Goal: Transaction & Acquisition: Subscribe to service/newsletter

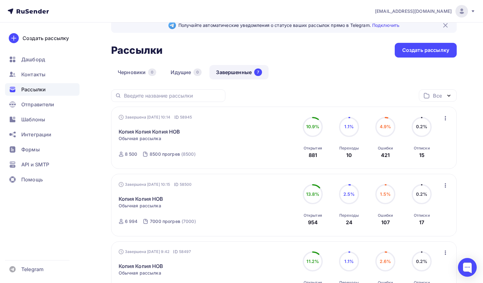
scroll to position [7, 0]
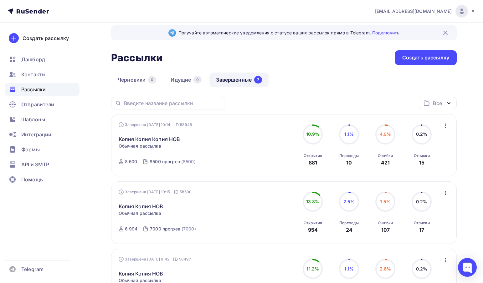
click at [444, 124] on icon "button" at bounding box center [445, 126] width 8 height 8
click at [417, 167] on div "Копировать в новую" at bounding box center [416, 167] width 64 height 8
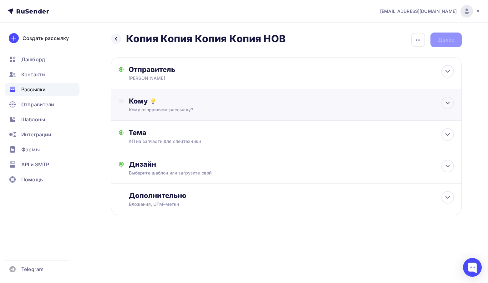
click at [322, 101] on div "Кому" at bounding box center [291, 101] width 325 height 9
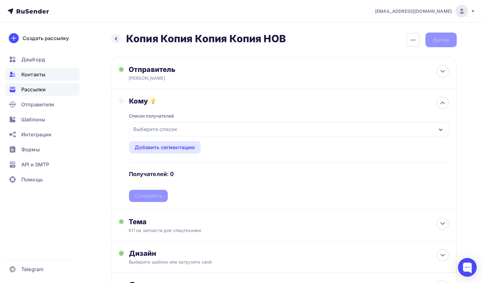
click at [35, 73] on span "Контакты" at bounding box center [33, 75] width 24 height 8
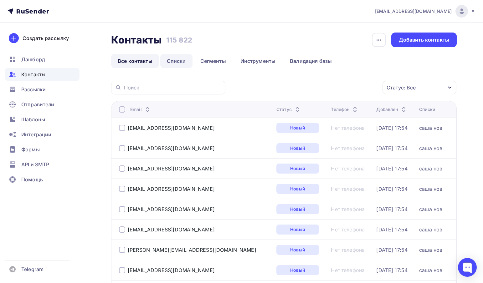
click at [179, 57] on link "Списки" at bounding box center [176, 61] width 32 height 14
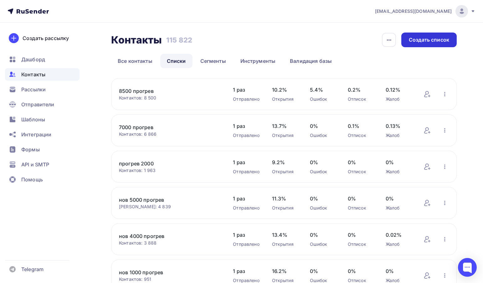
click at [432, 38] on div "Создать список" at bounding box center [428, 39] width 40 height 7
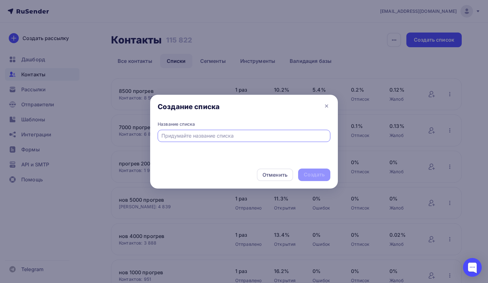
click at [193, 131] on div at bounding box center [244, 136] width 173 height 12
click at [205, 136] on input "text" at bounding box center [243, 136] width 165 height 8
type input "14500 ПРОГРЕВ"
click at [317, 173] on div "Создать" at bounding box center [314, 174] width 21 height 7
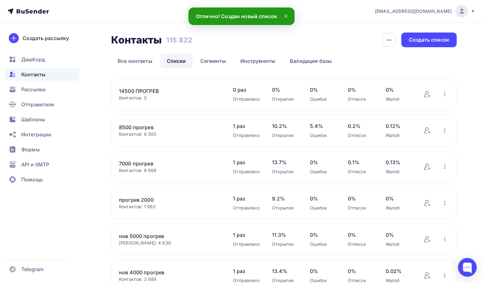
click at [150, 91] on link "14500 ПРОГРЕВ" at bounding box center [169, 91] width 101 height 8
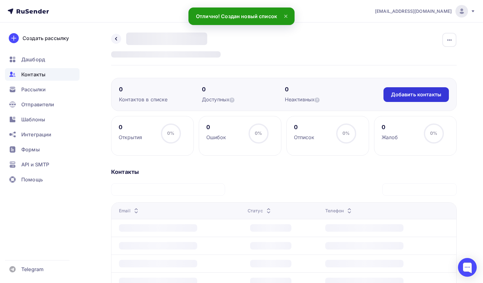
click at [440, 93] on div "Добавить контакты" at bounding box center [416, 94] width 50 height 7
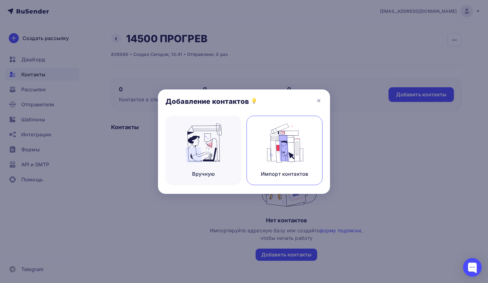
click at [287, 157] on img at bounding box center [285, 142] width 42 height 39
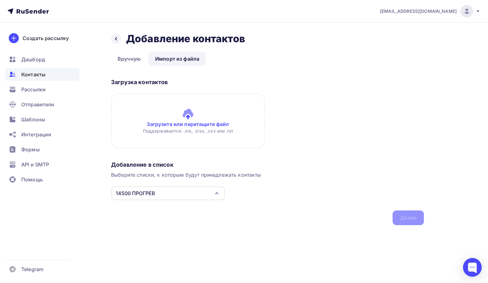
click at [173, 125] on input "file" at bounding box center [188, 120] width 154 height 55
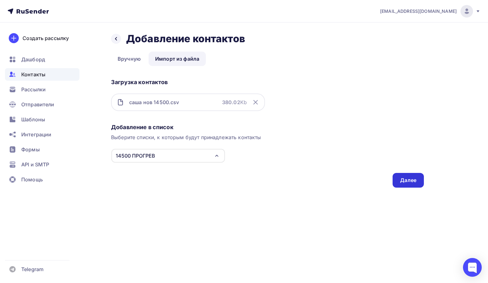
click at [406, 176] on div "Далее" at bounding box center [407, 180] width 31 height 15
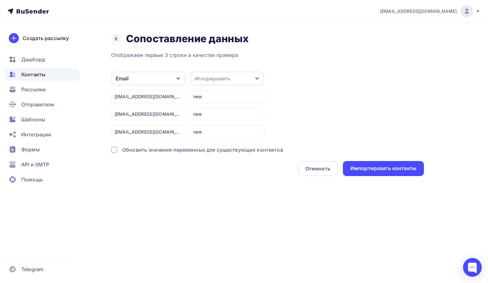
click at [162, 149] on div "Обновить значения переменных для существующих контактов" at bounding box center [202, 150] width 161 height 8
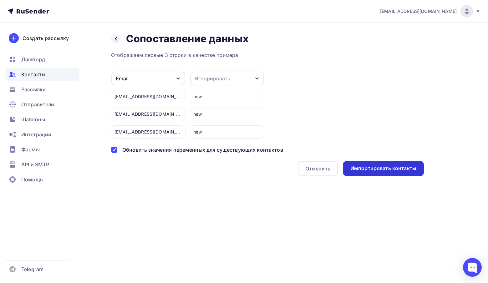
click at [380, 168] on div "Импортировать контакты" at bounding box center [383, 168] width 66 height 7
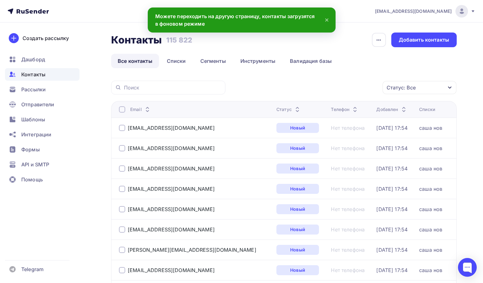
click at [166, 52] on div "Контакты Контакты 115 822 115 822 История импорта Добавить контакты Все контакт…" at bounding box center [283, 51] width 345 height 36
click at [173, 58] on link "Списки" at bounding box center [176, 61] width 32 height 14
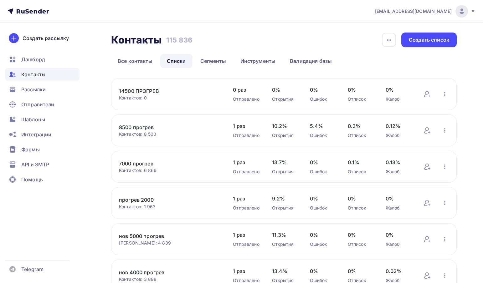
click at [449, 93] on div "14500 ПРОГРЕВ Контактов: 0 Добавить контакты Переименовать список Скачать списо…" at bounding box center [283, 94] width 345 height 32
click at [445, 92] on icon "button" at bounding box center [445, 94] width 8 height 8
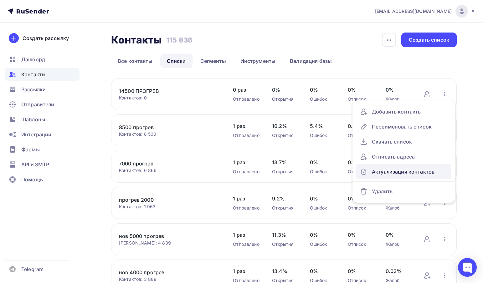
click at [417, 168] on div "Актуализация контактов" at bounding box center [404, 172] width 88 height 10
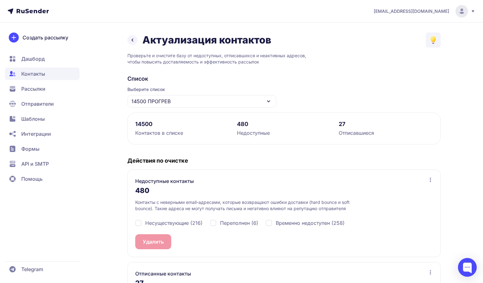
scroll to position [63, 0]
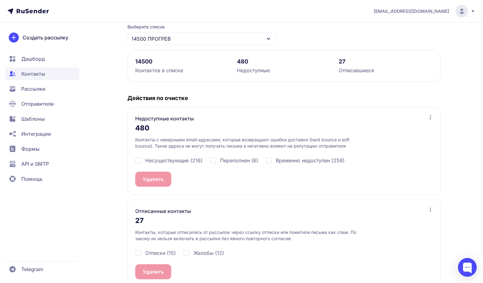
click at [275, 159] on div "Временно недоступен (258)" at bounding box center [304, 161] width 79 height 8
checkbox input "true"
click at [241, 159] on span "Переполнен (6)" at bounding box center [239, 161] width 38 height 8
checkbox input "true"
click at [167, 159] on span "Несуществующие (216)" at bounding box center [173, 161] width 57 height 8
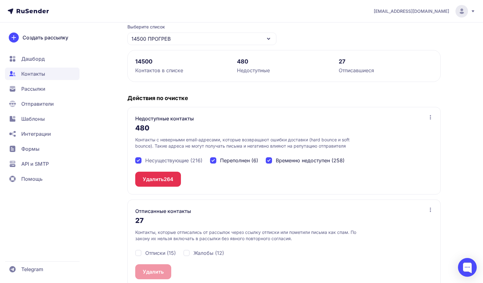
checkbox input "true"
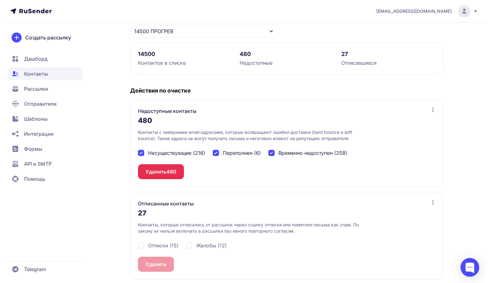
scroll to position [74, 0]
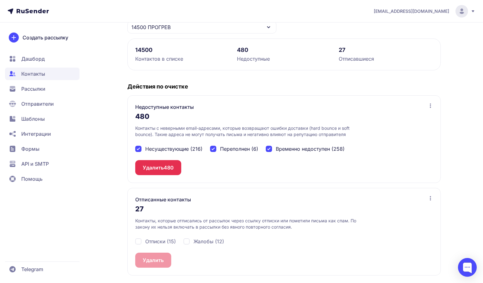
click at [157, 244] on span "Отписки (15)" at bounding box center [160, 242] width 31 height 8
checkbox input "true"
click at [206, 242] on span "Жалобы (12)" at bounding box center [208, 242] width 31 height 8
checkbox input "true"
click at [154, 257] on button "Удалить 27" at bounding box center [156, 260] width 42 height 15
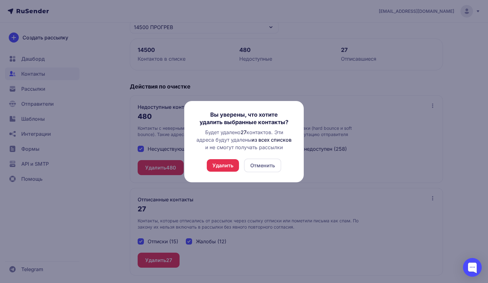
click at [219, 163] on button "Удалить" at bounding box center [223, 165] width 32 height 13
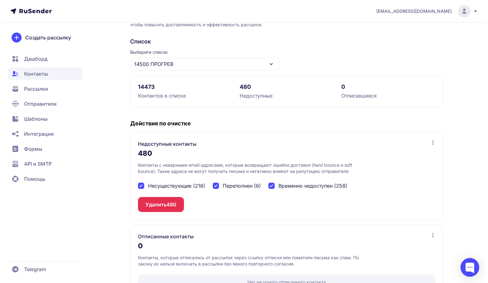
scroll to position [59, 0]
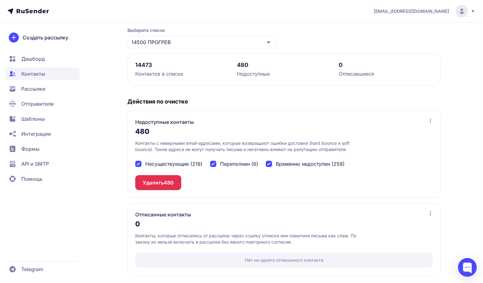
click at [152, 178] on button "Удалить 480" at bounding box center [158, 182] width 46 height 15
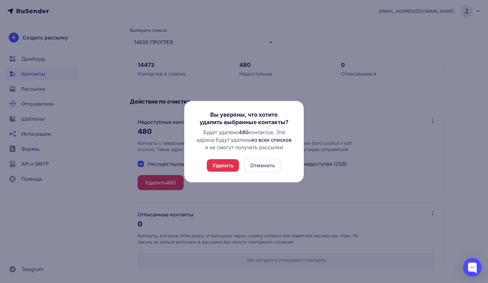
click at [233, 159] on button "Удалить" at bounding box center [223, 165] width 32 height 13
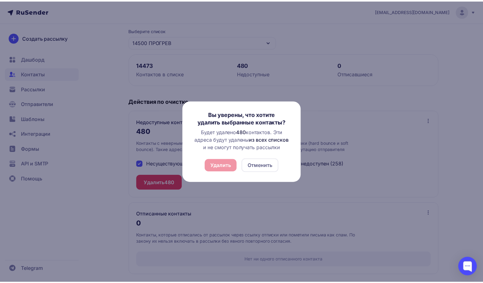
scroll to position [0, 0]
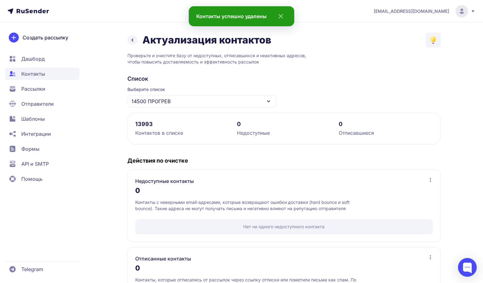
click at [133, 42] on icon at bounding box center [133, 40] width 8 height 8
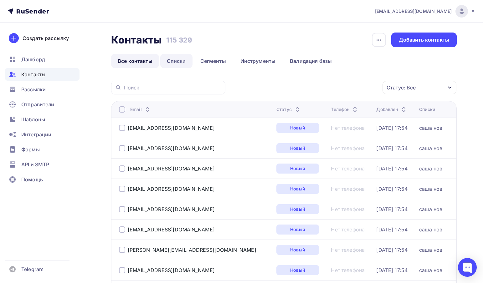
click at [174, 59] on link "Списки" at bounding box center [176, 61] width 32 height 14
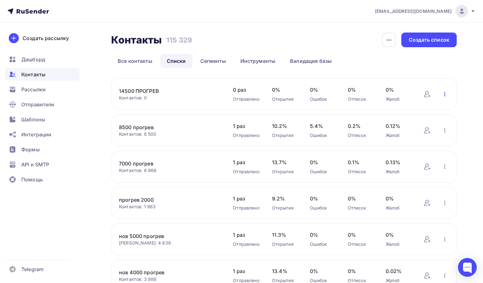
click at [442, 93] on icon "button" at bounding box center [445, 94] width 8 height 8
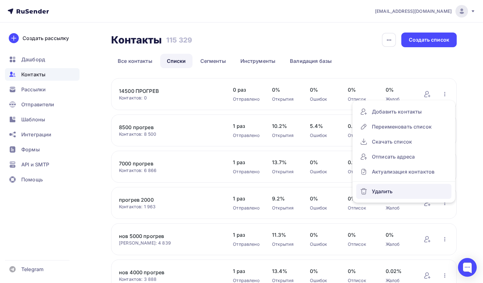
click at [381, 190] on div "Удалить" at bounding box center [404, 191] width 88 height 10
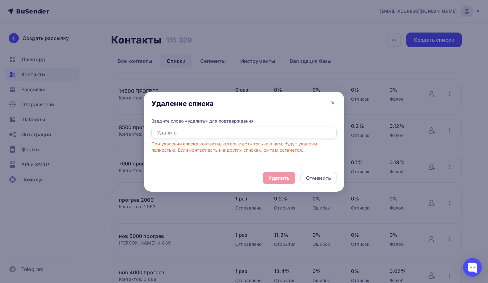
click at [211, 130] on input "text" at bounding box center [243, 133] width 185 height 12
type input "УДАЛИТЬ"
click at [286, 179] on div "Удалить" at bounding box center [278, 178] width 21 height 8
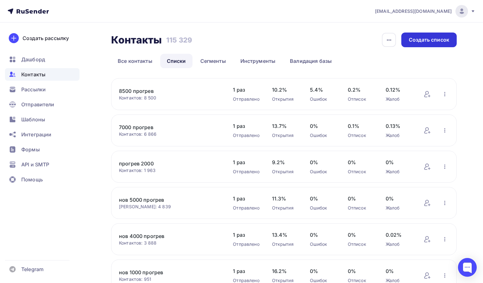
click at [436, 39] on div "Создать список" at bounding box center [428, 39] width 40 height 7
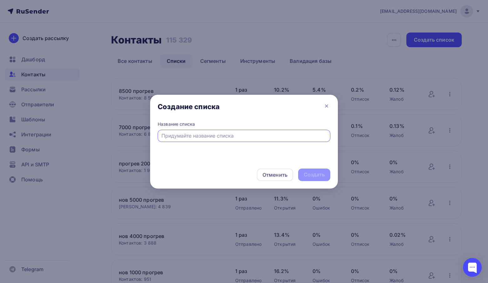
click at [212, 134] on input "text" at bounding box center [243, 136] width 165 height 8
type input "10 ТЫС ПРОГРЕВ"
click at [311, 184] on div "Отменить Создать" at bounding box center [244, 175] width 188 height 28
click at [311, 176] on div "Создать" at bounding box center [314, 174] width 21 height 7
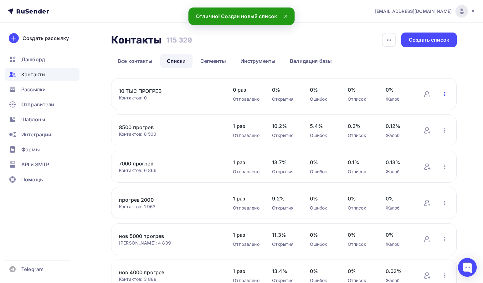
click at [442, 93] on icon "button" at bounding box center [445, 94] width 8 height 8
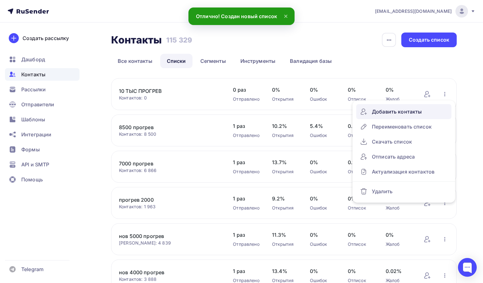
click at [399, 113] on div "Добавить контакты" at bounding box center [404, 112] width 88 height 10
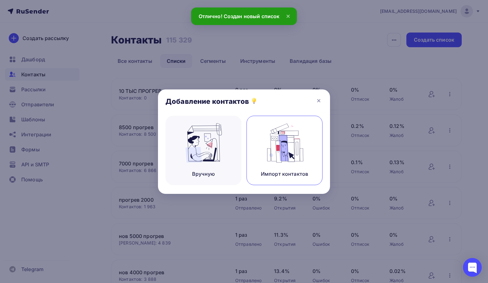
click at [282, 141] on img at bounding box center [285, 142] width 42 height 39
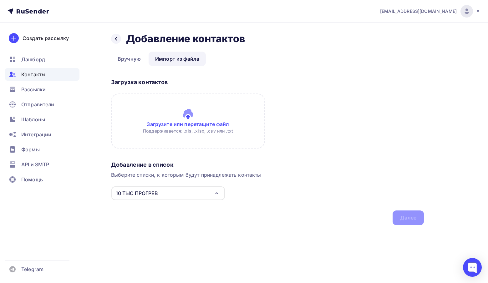
click at [161, 106] on input "file" at bounding box center [188, 120] width 154 height 55
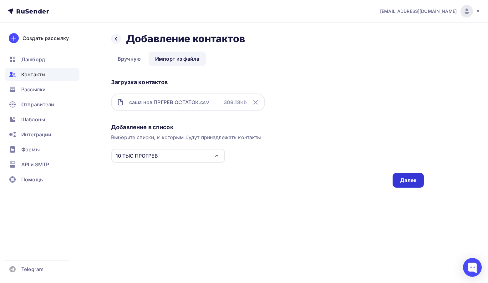
click at [412, 174] on div "Далее" at bounding box center [407, 180] width 31 height 15
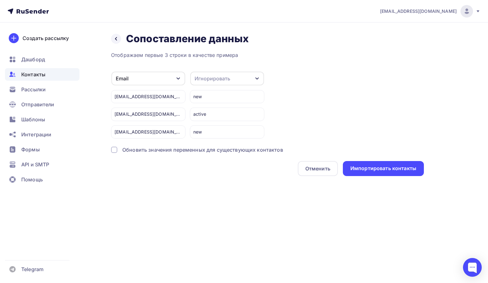
click at [154, 151] on div "Обновить значения переменных для существующих контактов" at bounding box center [202, 150] width 161 height 8
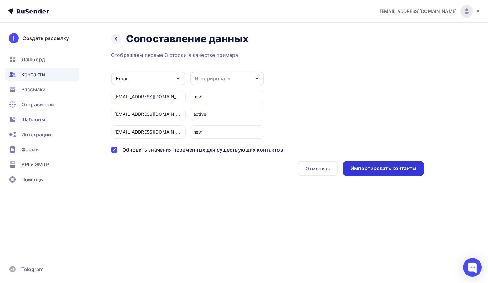
click at [395, 166] on div "Импортировать контакты" at bounding box center [383, 168] width 66 height 7
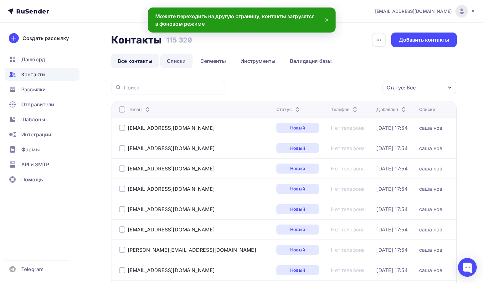
click at [181, 61] on link "Списки" at bounding box center [176, 61] width 32 height 14
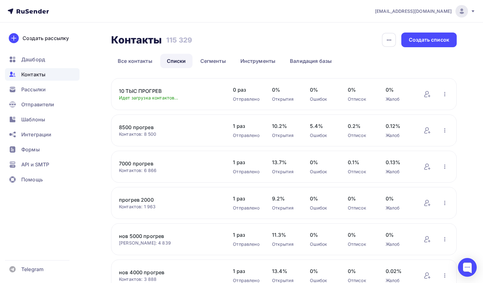
drag, startPoint x: 148, startPoint y: 100, endPoint x: 172, endPoint y: 98, distance: 23.5
click at [172, 98] on div "Идет загрузка контактов..." at bounding box center [169, 98] width 101 height 6
click at [174, 99] on div "Идет загрузка контактов..." at bounding box center [169, 98] width 101 height 6
click at [446, 95] on icon "button" at bounding box center [445, 94] width 8 height 8
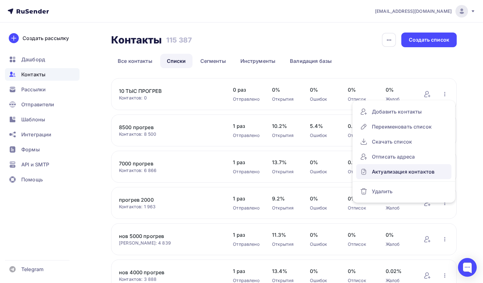
click at [427, 167] on div "Актуализация контактов" at bounding box center [404, 172] width 88 height 10
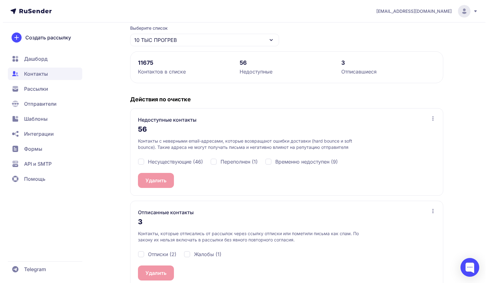
scroll to position [74, 0]
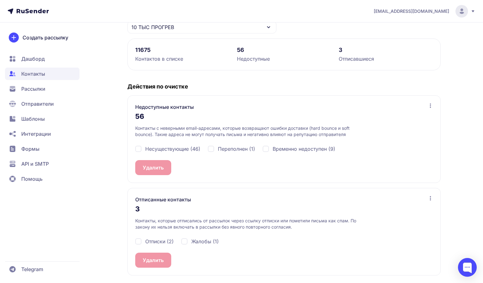
click at [182, 152] on span "Несуществующие (46)" at bounding box center [172, 149] width 55 height 8
checkbox input "true"
click at [229, 149] on span "Переполнен (1)" at bounding box center [236, 149] width 37 height 8
checkbox input "true"
click at [299, 151] on span "Временно недоступен (9)" at bounding box center [303, 149] width 63 height 8
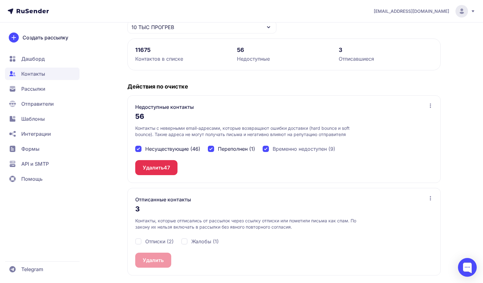
checkbox input "true"
click at [193, 240] on span "Жалобы (1)" at bounding box center [205, 242] width 28 height 8
checkbox input "true"
click at [164, 239] on span "Отписки (2)" at bounding box center [159, 242] width 28 height 8
checkbox input "true"
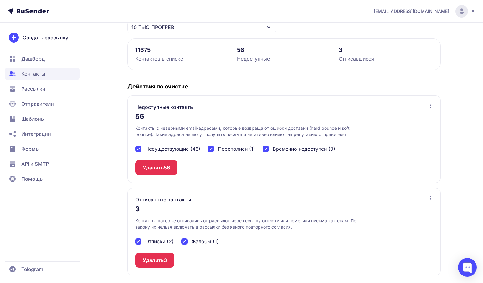
click at [155, 262] on button "Удалить 3" at bounding box center [154, 260] width 39 height 15
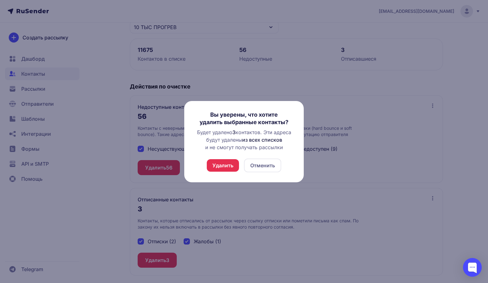
click at [225, 164] on button "Удалить" at bounding box center [223, 165] width 32 height 13
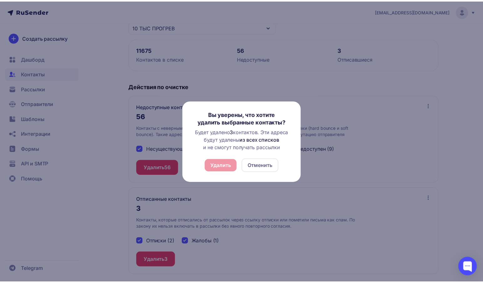
scroll to position [0, 0]
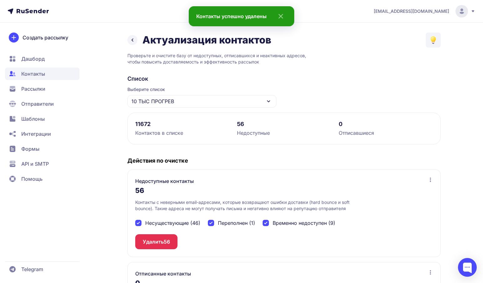
click at [154, 240] on button "Удалить 56" at bounding box center [156, 241] width 42 height 15
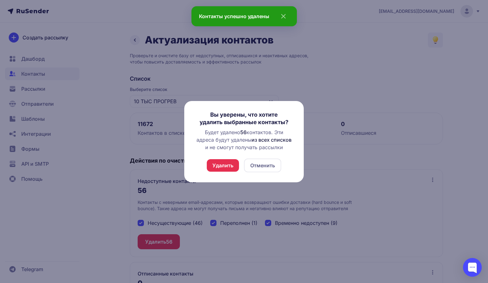
click at [225, 164] on button "Удалить" at bounding box center [223, 165] width 32 height 13
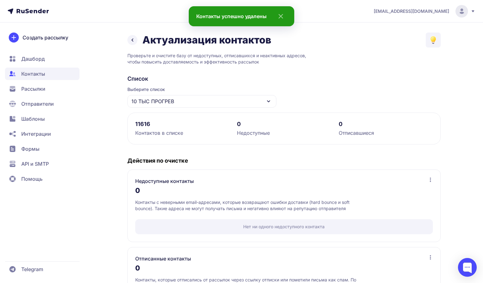
click at [226, 160] on h4 "Действия по очистке" at bounding box center [283, 161] width 313 height 8
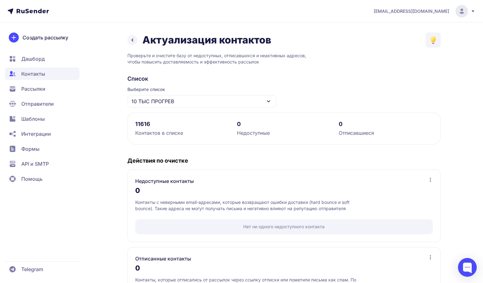
click at [131, 40] on icon at bounding box center [133, 40] width 8 height 8
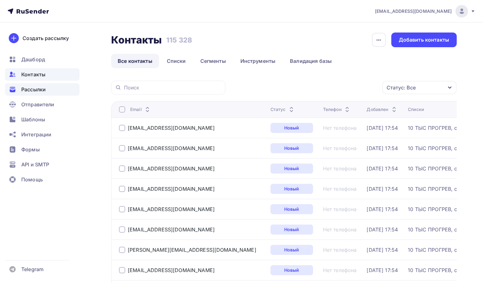
click at [41, 92] on span "Рассылки" at bounding box center [33, 90] width 24 height 8
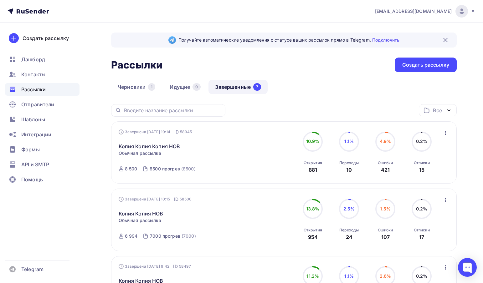
click at [445, 131] on icon "button" at bounding box center [444, 133] width 1 height 4
click at [259, 149] on div "Копия Копия Копия НОВ Статистика Обзор рассылки Копировать в новую Добавить в п…" at bounding box center [190, 142] width 143 height 15
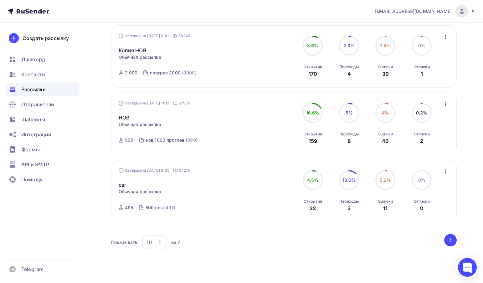
scroll to position [320, 0]
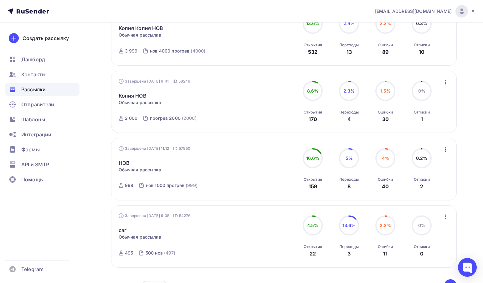
click at [443, 151] on icon "button" at bounding box center [445, 150] width 8 height 8
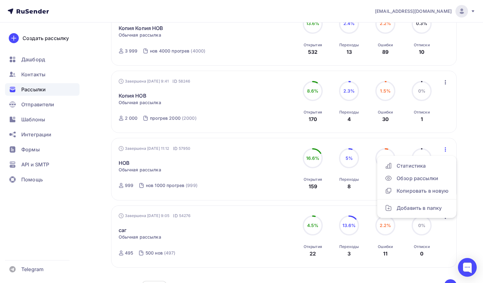
click at [254, 147] on div "Завершена [DATE] 11:12 ID 57950 НОВ Статистика Обзор рассылки Копировать в нову…" at bounding box center [190, 169] width 143 height 48
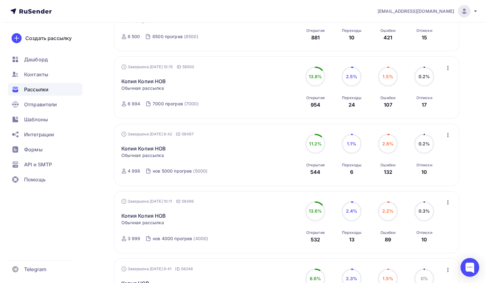
scroll to position [0, 0]
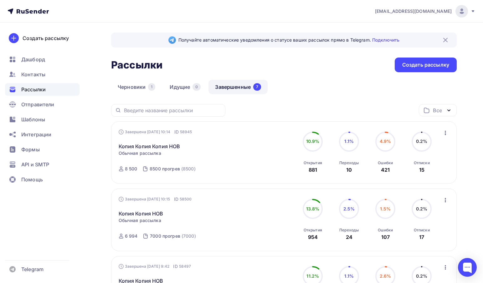
click at [446, 133] on icon "button" at bounding box center [445, 133] width 8 height 8
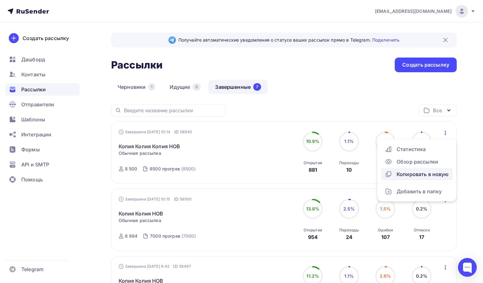
click at [427, 171] on div "Копировать в новую" at bounding box center [416, 174] width 64 height 8
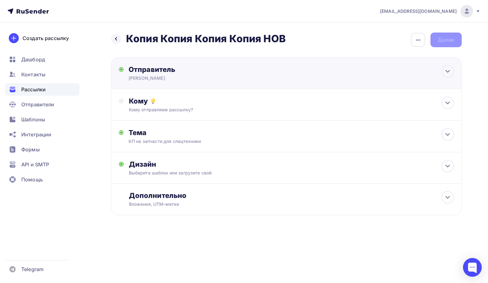
click at [138, 64] on div "Отправитель [PERSON_NAME] Email * [EMAIL_ADDRESS][DOMAIN_NAME] [EMAIL_ADDRESS][…" at bounding box center [286, 73] width 351 height 32
type input "[PERSON_NAME]"
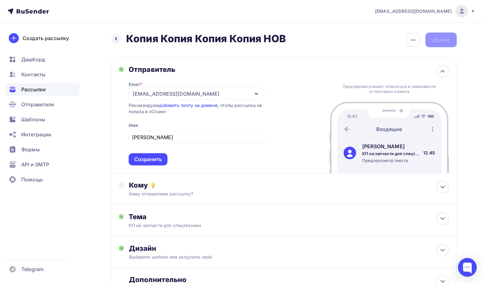
click at [195, 58] on div "Отправитель Email * [EMAIL_ADDRESS][DOMAIN_NAME] [EMAIL_ADDRESS][DOMAIN_NAME] […" at bounding box center [283, 115] width 345 height 116
click at [194, 65] on div "Отправитель" at bounding box center [196, 69] width 135 height 9
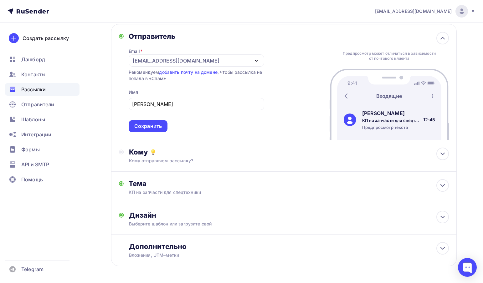
scroll to position [58, 0]
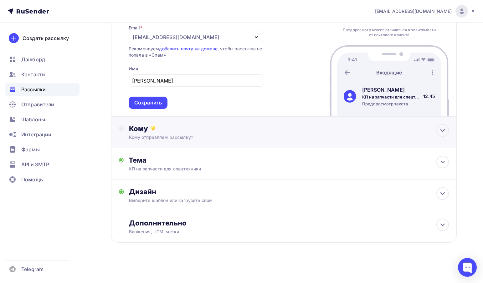
click at [177, 135] on div "Кому отправляем рассылку?" at bounding box center [273, 137] width 288 height 6
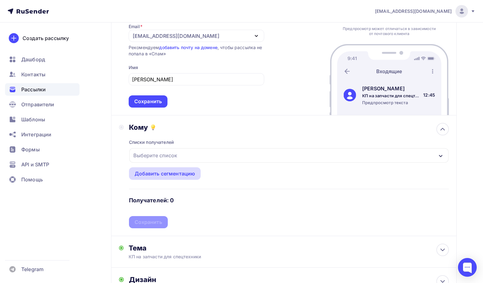
click at [166, 179] on div "Добавить сегментацию" at bounding box center [165, 173] width 72 height 13
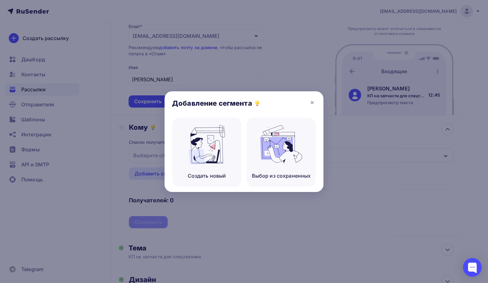
click at [166, 161] on div "Создать новый Выбор из сохраненных" at bounding box center [243, 155] width 159 height 74
click at [153, 159] on div at bounding box center [244, 141] width 488 height 283
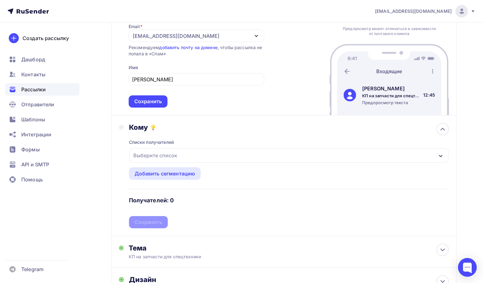
click at [152, 152] on div at bounding box center [241, 141] width 483 height 283
click at [150, 155] on div "Выберите список" at bounding box center [155, 155] width 49 height 11
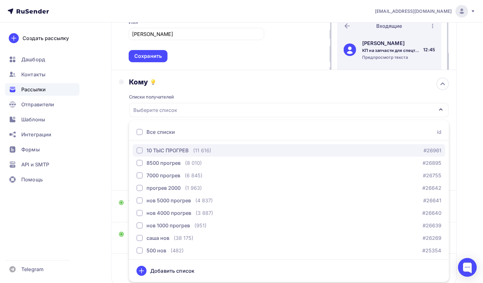
click at [155, 152] on div "10 ТЫС ПРОГРЕВ" at bounding box center [167, 151] width 42 height 8
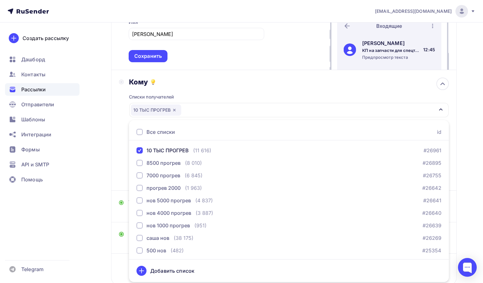
click at [368, 93] on div "Списки получателей 10 ТЫС ПРОГРЕВ Все списки id 10 ТЫС ПРОГРЕВ (11 616) #26961 …" at bounding box center [289, 134] width 320 height 97
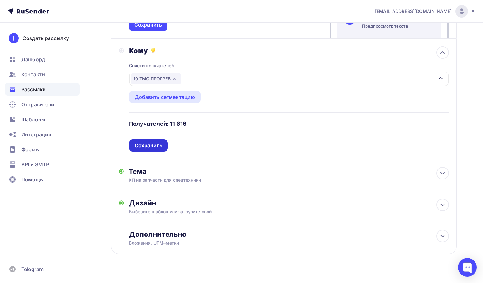
click at [159, 149] on div "Сохранить" at bounding box center [148, 145] width 28 height 7
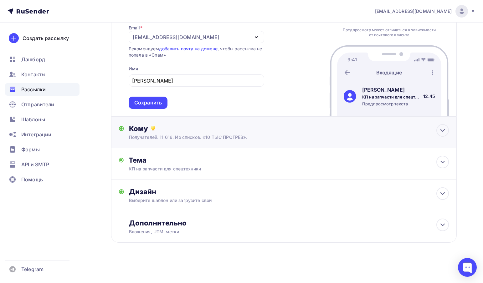
scroll to position [58, 0]
click at [159, 150] on div "Тема КП на запчасти для спецтехники Тема * КП на запчасти для спецтехники Реком…" at bounding box center [283, 164] width 345 height 32
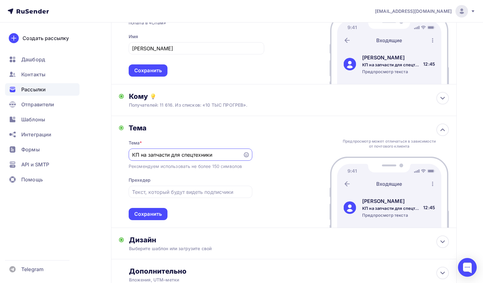
scroll to position [120, 0]
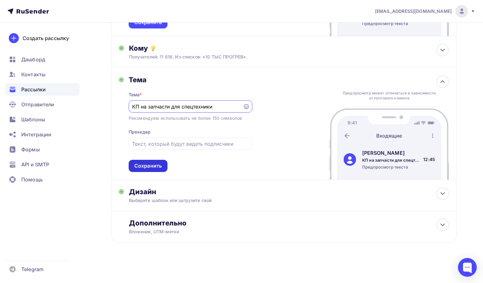
click at [161, 166] on div "Сохранить" at bounding box center [148, 165] width 28 height 7
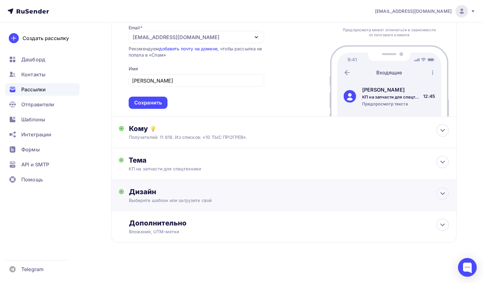
click at [153, 195] on div "Дизайн" at bounding box center [289, 191] width 320 height 9
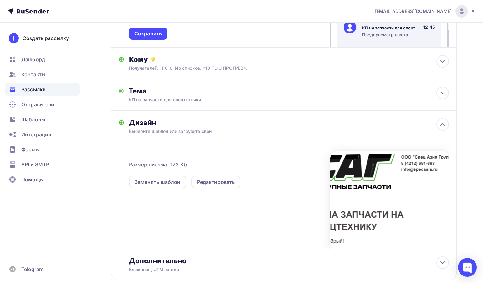
scroll to position [139, 0]
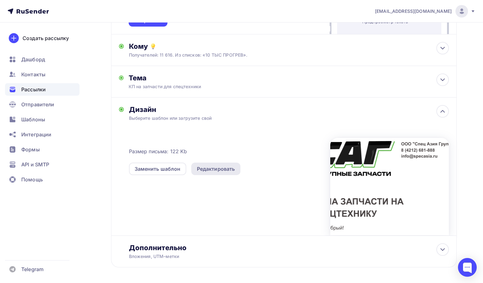
click at [212, 172] on div "Редактировать" at bounding box center [216, 169] width 38 height 8
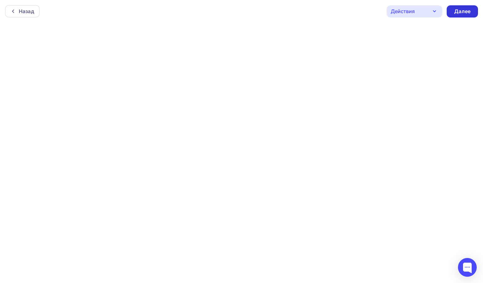
click at [473, 8] on div "Далее" at bounding box center [461, 11] width 31 height 12
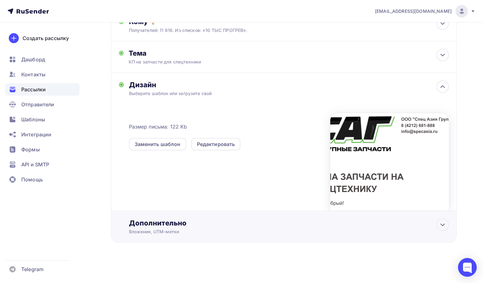
click at [161, 236] on div "Дополнительно Вложения, UTM–метки Вложения Добавить файл Максимальный суммарный…" at bounding box center [283, 227] width 345 height 32
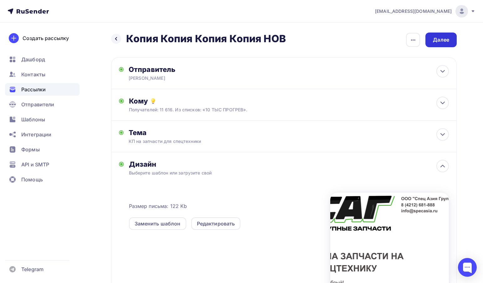
click at [446, 37] on div "Далее" at bounding box center [440, 39] width 16 height 7
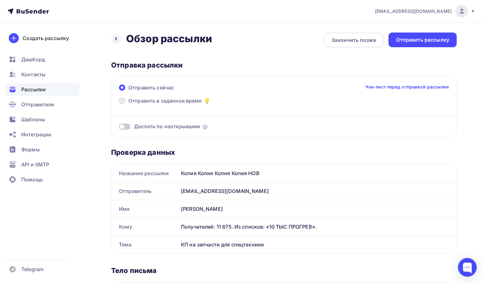
click at [151, 100] on span "Отправить в заданное время" at bounding box center [164, 101] width 73 height 8
click at [128, 104] on input "Отправить в заданное время" at bounding box center [128, 104] width 0 height 0
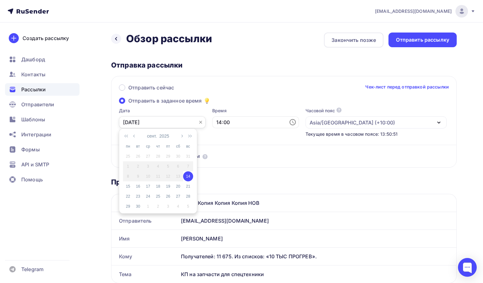
click at [129, 121] on input "[DATE]" at bounding box center [162, 122] width 87 height 12
click at [127, 188] on div "15" at bounding box center [128, 187] width 10 height 6
type input "[DATE]"
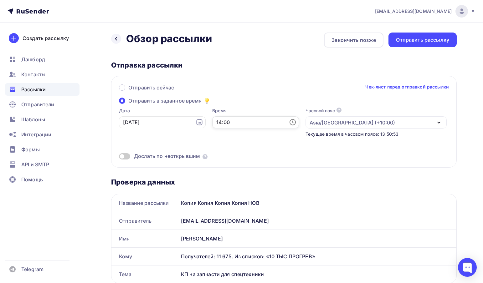
click at [249, 125] on input "14:00" at bounding box center [255, 122] width 87 height 12
click at [225, 159] on li "09" at bounding box center [221, 161] width 33 height 10
type input "09:00"
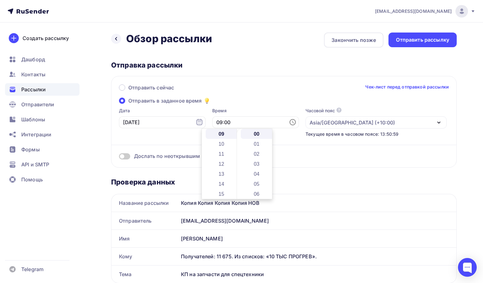
click at [266, 93] on div "Отправить сейчас Чек-лист перед отправкой рассылки" at bounding box center [284, 90] width 330 height 13
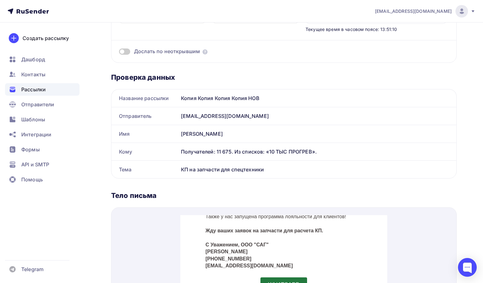
scroll to position [0, 0]
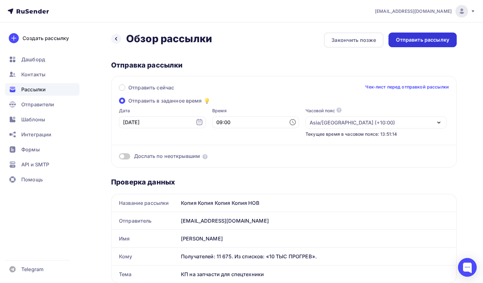
click at [411, 37] on div "Отправить рассылку" at bounding box center [422, 39] width 53 height 7
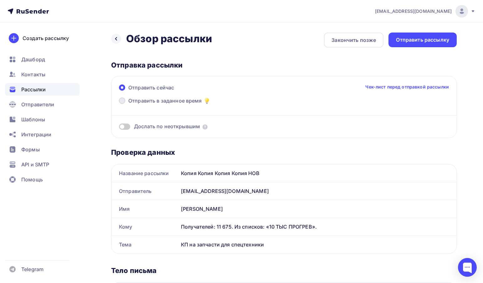
click at [154, 100] on span "Отправить в заданное время" at bounding box center [164, 101] width 73 height 8
click at [128, 104] on input "Отправить в заданное время" at bounding box center [128, 104] width 0 height 0
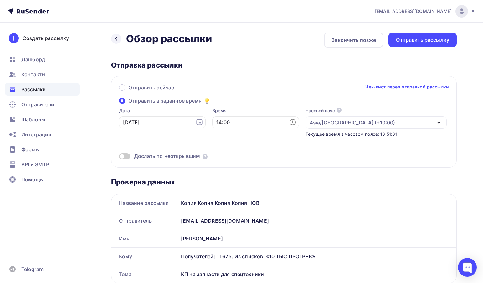
click at [44, 90] on span "Рассылки" at bounding box center [33, 90] width 24 height 8
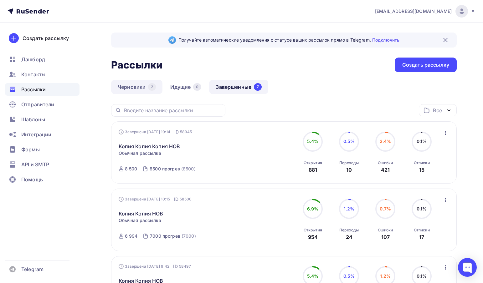
click at [144, 83] on link "Черновики 2" at bounding box center [136, 87] width 51 height 14
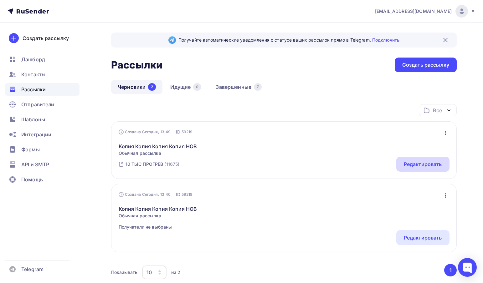
click at [421, 166] on div "Редактировать" at bounding box center [422, 164] width 38 height 8
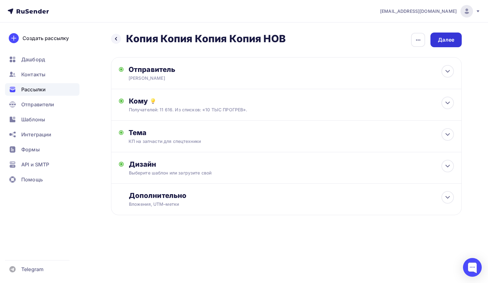
click at [451, 43] on div "Далее" at bounding box center [446, 39] width 16 height 7
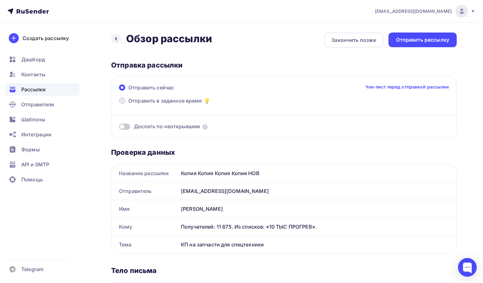
click at [153, 101] on span "Отправить в заданное время" at bounding box center [164, 101] width 73 height 8
click at [128, 104] on input "Отправить в заданное время" at bounding box center [128, 104] width 0 height 0
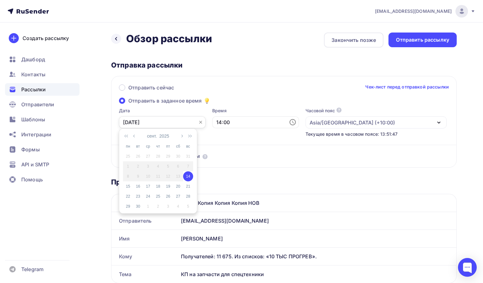
click at [125, 125] on input "[DATE]" at bounding box center [162, 122] width 87 height 12
click at [129, 187] on div "15" at bounding box center [128, 187] width 10 height 6
type input "[DATE]"
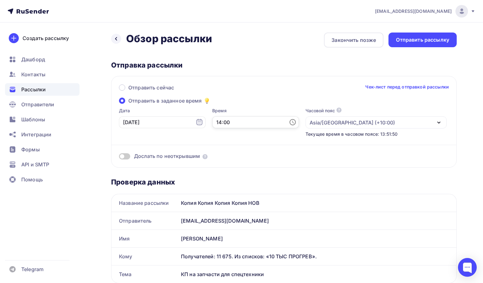
click at [246, 121] on input "14:00" at bounding box center [255, 122] width 87 height 12
click at [219, 157] on li "09" at bounding box center [221, 161] width 33 height 10
type input "09:00"
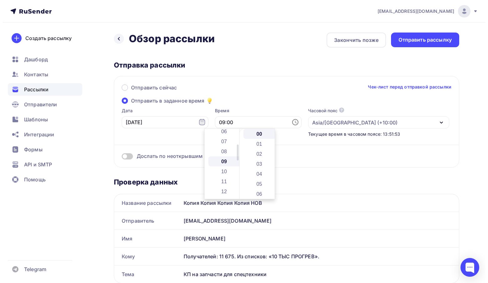
scroll to position [90, 0]
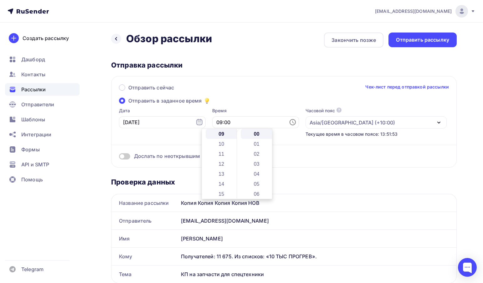
click at [275, 81] on div "Отправить сейчас Чек-лист перед отправкой рассылки Отправить в заданное время Д…" at bounding box center [283, 122] width 345 height 92
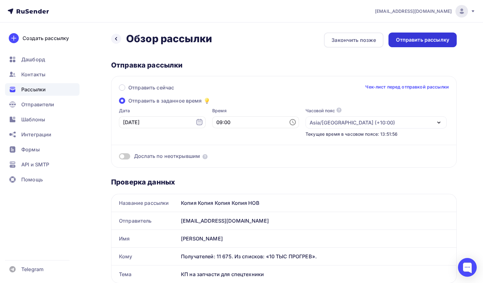
click at [411, 42] on div "Отправить рассылку" at bounding box center [422, 39] width 53 height 7
